Goal: Information Seeking & Learning: Learn about a topic

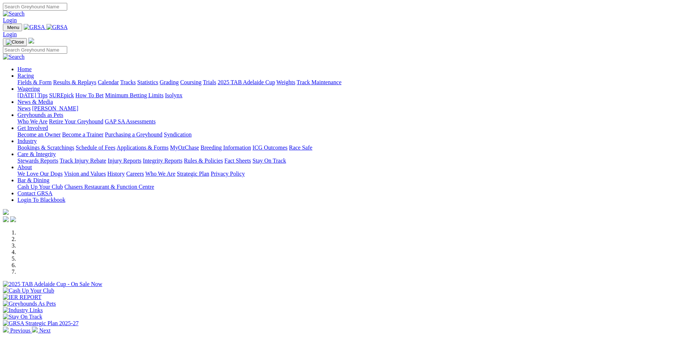
scroll to position [182, 0]
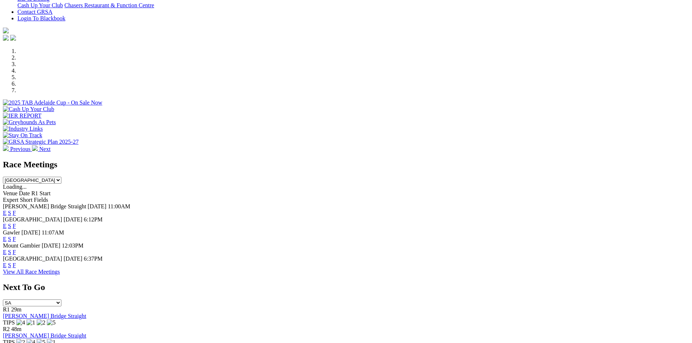
click at [7, 262] on link "E" at bounding box center [5, 265] width 4 height 6
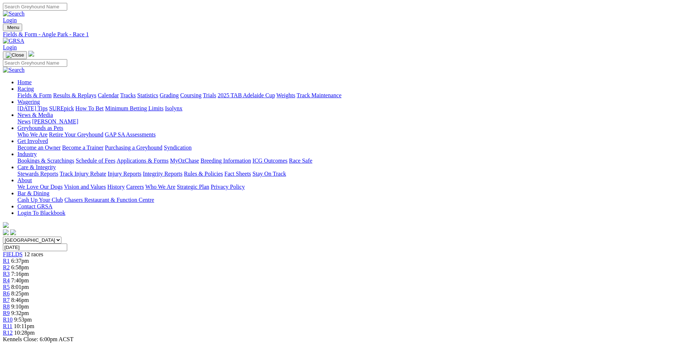
click at [135, 251] on div "FIELDS 12 races" at bounding box center [346, 254] width 686 height 7
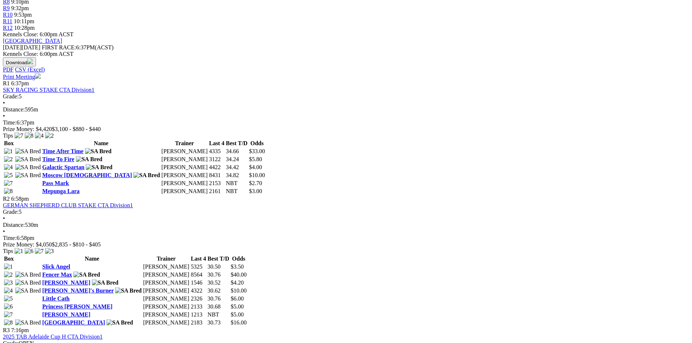
scroll to position [363, 0]
